Goal: Navigation & Orientation: Find specific page/section

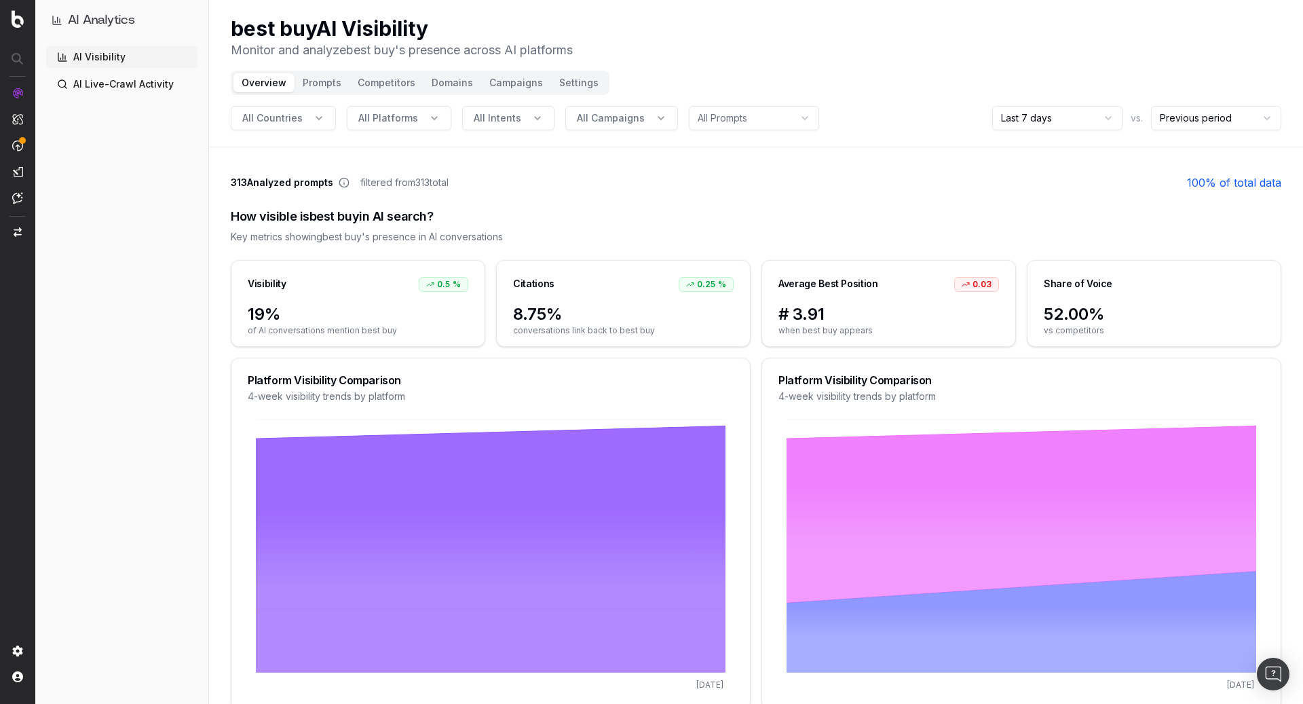
click at [106, 74] on link "AI Live-Crawl Activity" at bounding box center [121, 84] width 151 height 22
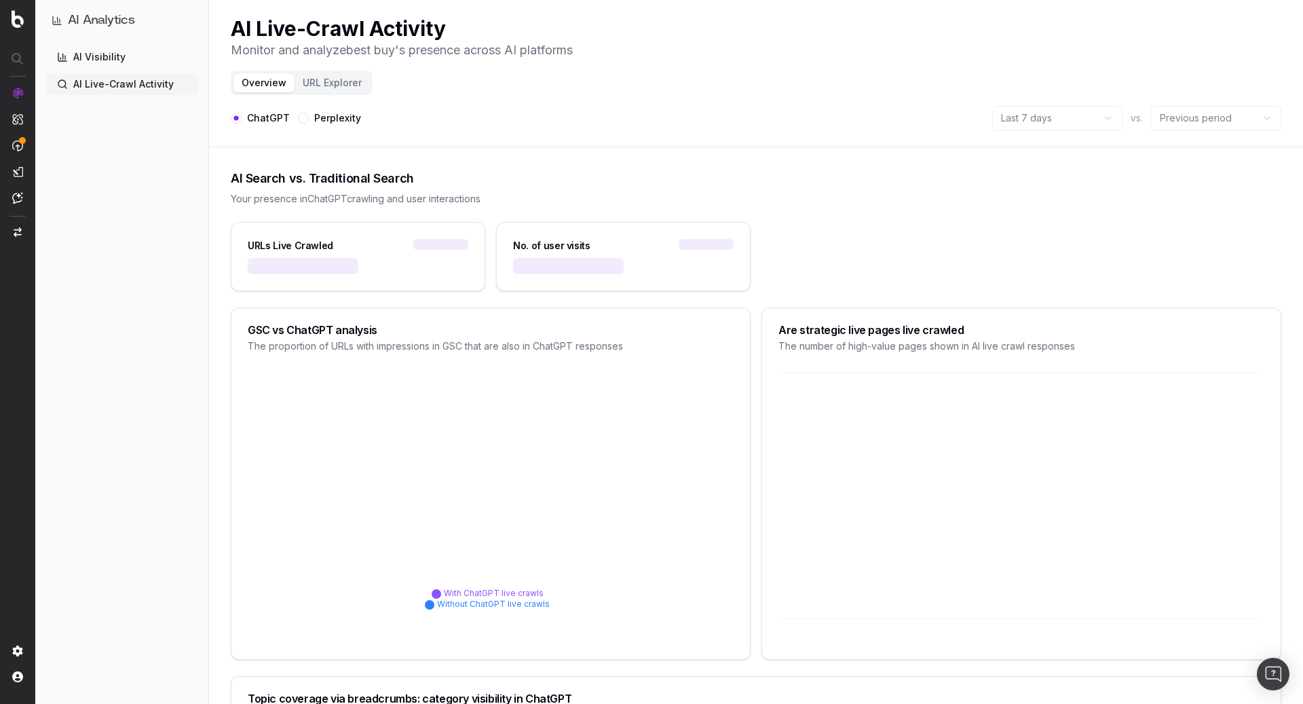
click at [131, 81] on link "AI Live-Crawl Activity" at bounding box center [121, 84] width 151 height 22
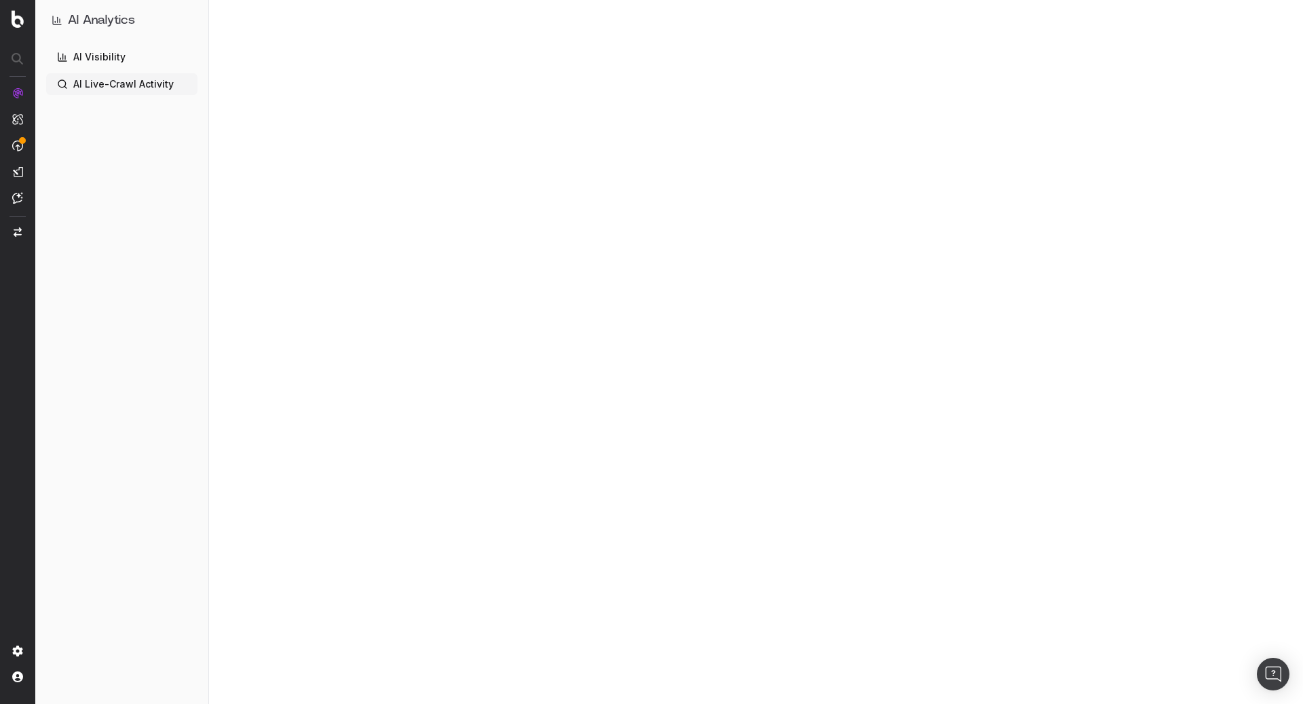
click at [119, 58] on link "AI Visibility" at bounding box center [121, 57] width 151 height 22
